Goal: Complete application form

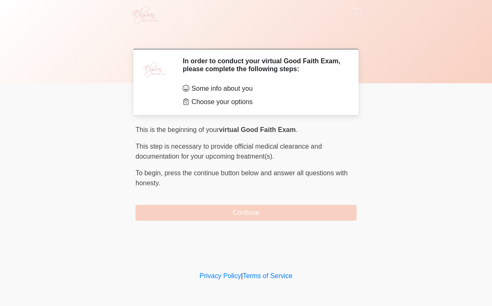
click at [294, 216] on button "Continue" at bounding box center [245, 213] width 221 height 16
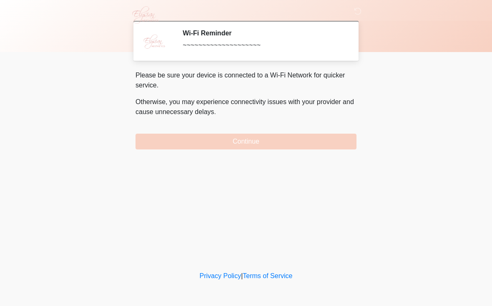
click at [322, 137] on button "Continue" at bounding box center [245, 142] width 221 height 16
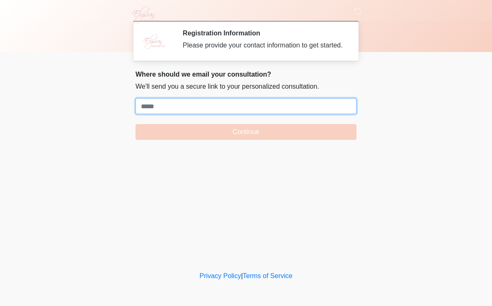
click at [333, 113] on input "Where should we email your treatment plan?" at bounding box center [245, 106] width 221 height 16
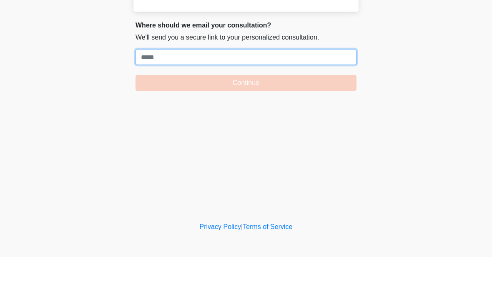
paste input "**********"
type input "**********"
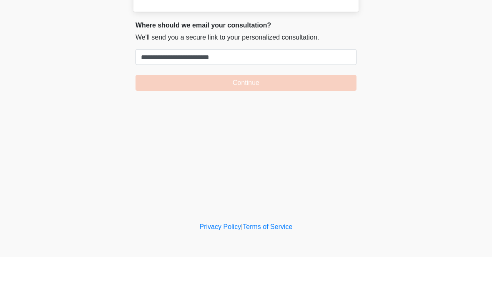
click at [331, 124] on button "Continue" at bounding box center [245, 132] width 221 height 16
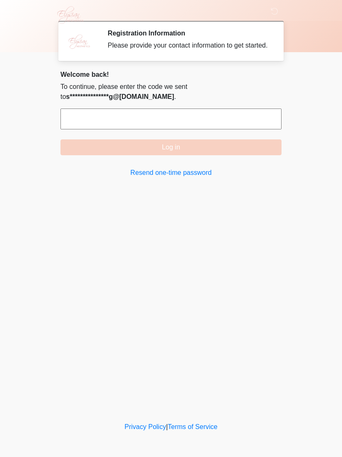
click at [106, 129] on input "text" at bounding box center [170, 118] width 221 height 21
type input "******"
click at [239, 155] on button "Log in" at bounding box center [170, 147] width 221 height 16
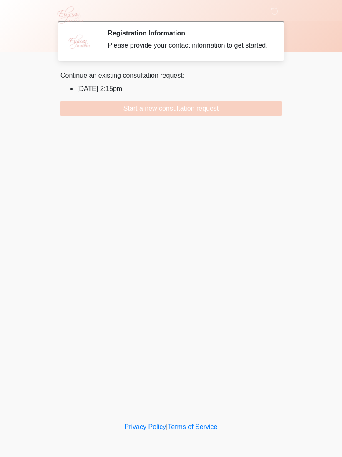
click at [225, 116] on button "Start a new consultation request" at bounding box center [170, 108] width 221 height 16
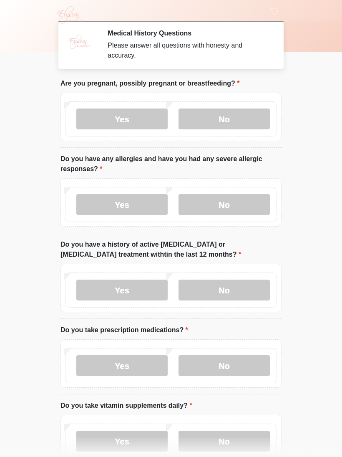
click at [234, 112] on label "No" at bounding box center [223, 118] width 91 height 21
click at [235, 207] on label "No" at bounding box center [223, 204] width 91 height 21
click at [134, 201] on label "Yes" at bounding box center [121, 204] width 91 height 21
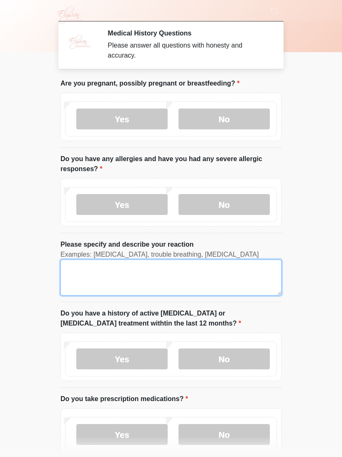
click at [130, 276] on textarea "Please specify and describe your reaction" at bounding box center [170, 277] width 221 height 36
click at [178, 278] on textarea "Please specify and describe your reaction" at bounding box center [170, 277] width 221 height 36
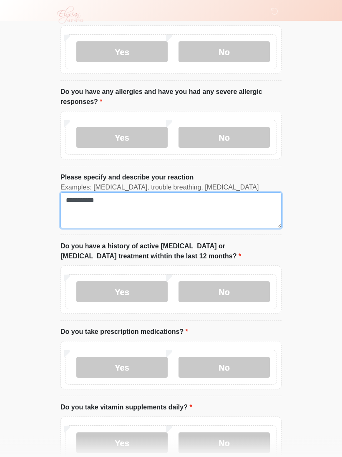
scroll to position [115, 0]
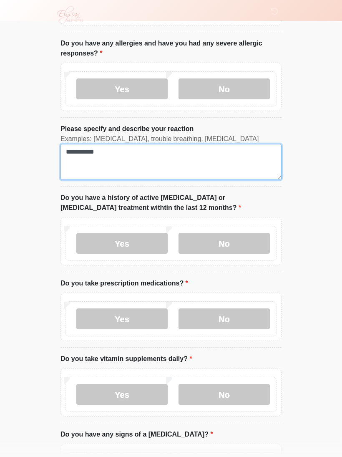
type textarea "**********"
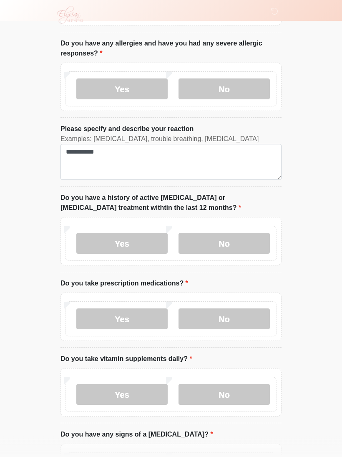
click at [237, 240] on label "No" at bounding box center [223, 243] width 91 height 21
click at [143, 306] on label "Yes" at bounding box center [121, 318] width 91 height 21
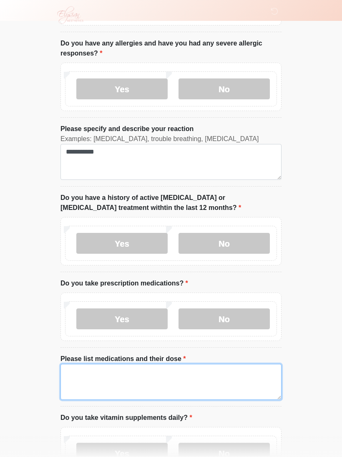
click at [143, 306] on textarea "Please list medications and their dose" at bounding box center [170, 382] width 221 height 36
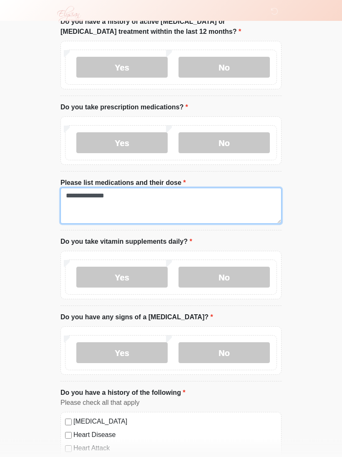
scroll to position [293, 0]
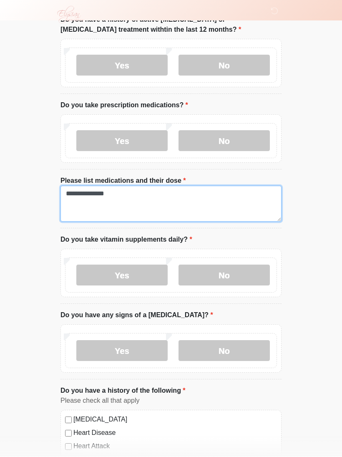
type textarea "**********"
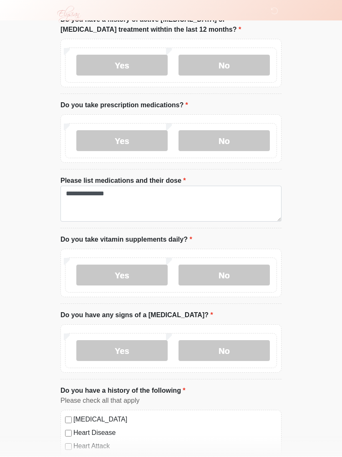
click at [138, 274] on label "Yes" at bounding box center [121, 275] width 91 height 21
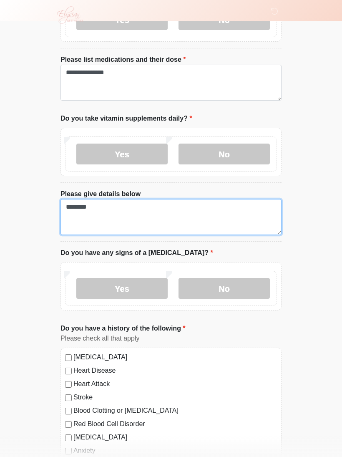
scroll to position [420, 0]
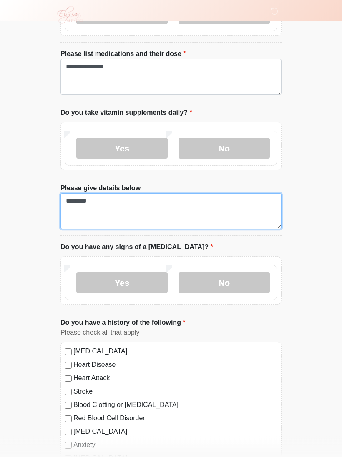
type textarea "********"
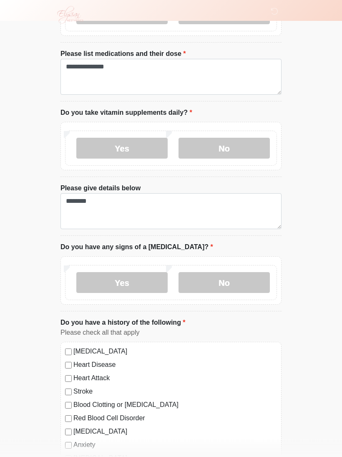
click at [240, 284] on label "No" at bounding box center [223, 282] width 91 height 21
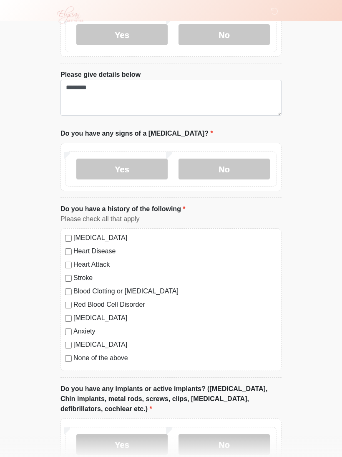
scroll to position [536, 0]
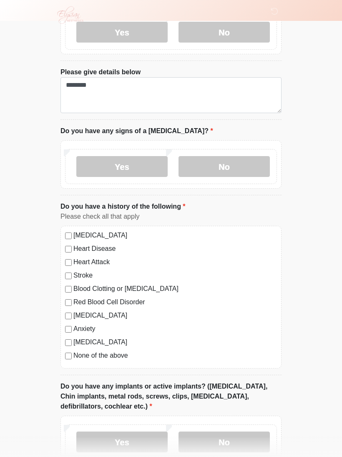
click at [98, 306] on label "Do you have any implants or active implants? (Breast implants, Chin implants, m…" at bounding box center [170, 396] width 221 height 30
click at [104, 306] on label "None of the above" at bounding box center [174, 355] width 203 height 10
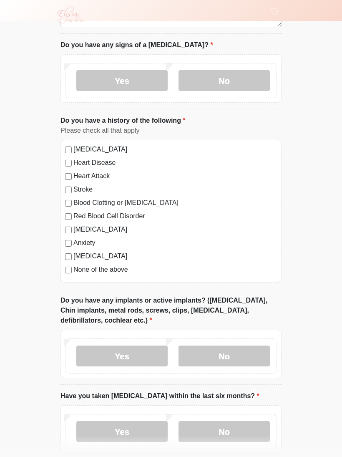
scroll to position [623, 0]
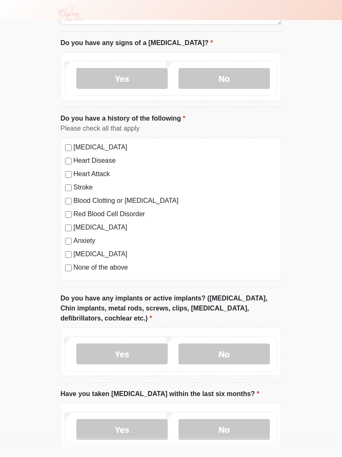
click at [231, 306] on label "No" at bounding box center [223, 354] width 91 height 21
click at [243, 306] on label "No" at bounding box center [223, 429] width 91 height 21
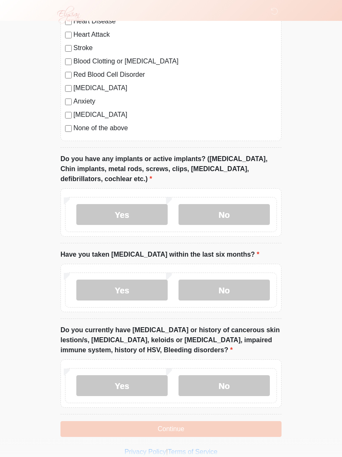
scroll to position [771, 0]
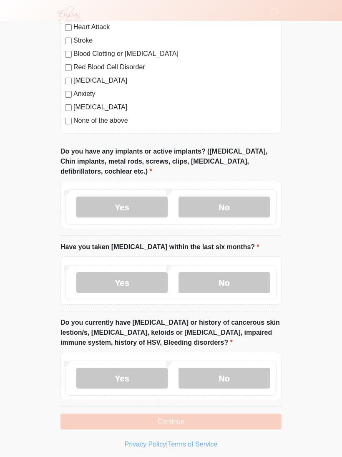
click at [248, 306] on label "No" at bounding box center [223, 377] width 91 height 21
click at [201, 306] on button "Continue" at bounding box center [170, 421] width 221 height 16
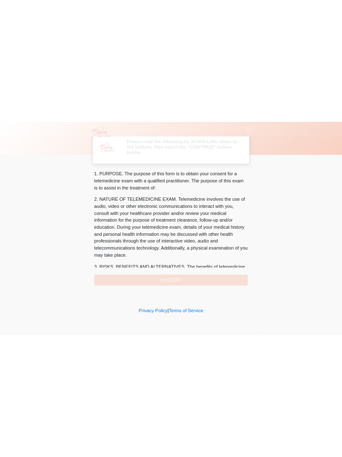
scroll to position [0, 0]
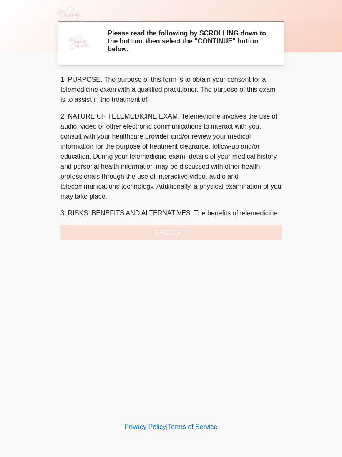
click at [168, 234] on div "1. PURPOSE. The purpose of this form is to obtain your consent for a telemedici…" at bounding box center [170, 158] width 221 height 166
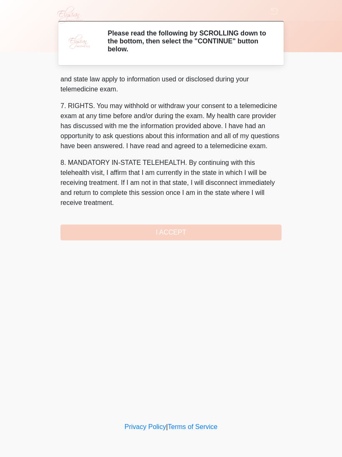
click at [181, 232] on button "I ACCEPT" at bounding box center [170, 232] width 221 height 16
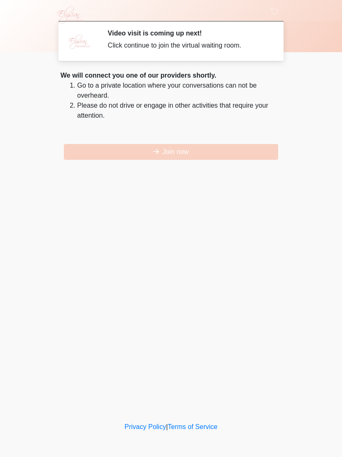
click at [111, 152] on button "Join now" at bounding box center [171, 152] width 214 height 16
click at [128, 150] on button "Join now" at bounding box center [171, 152] width 214 height 16
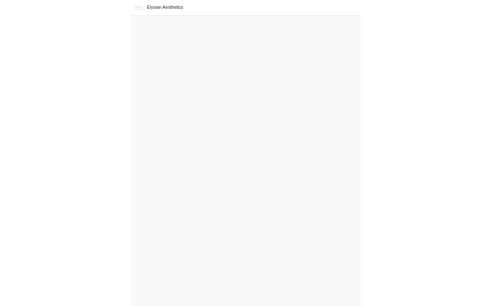
scroll to position [6, 0]
